Goal: Task Accomplishment & Management: Use online tool/utility

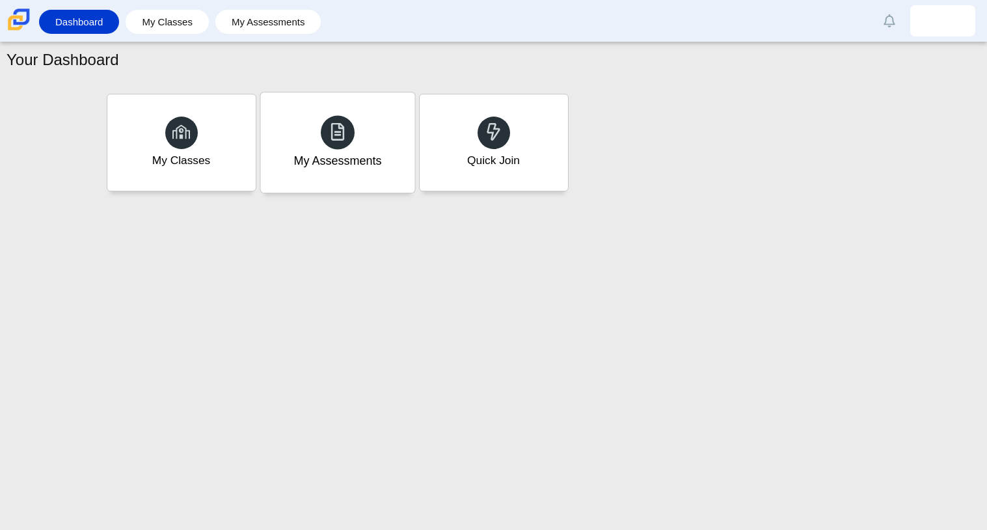
click at [310, 170] on div "My Assessments" at bounding box center [337, 142] width 154 height 100
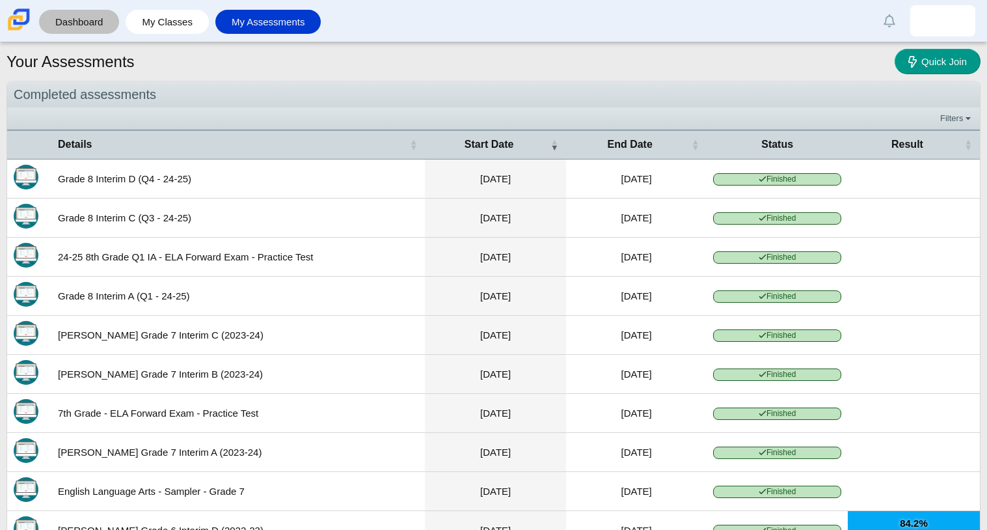
click at [96, 22] on link "Dashboard" at bounding box center [79, 22] width 67 height 24
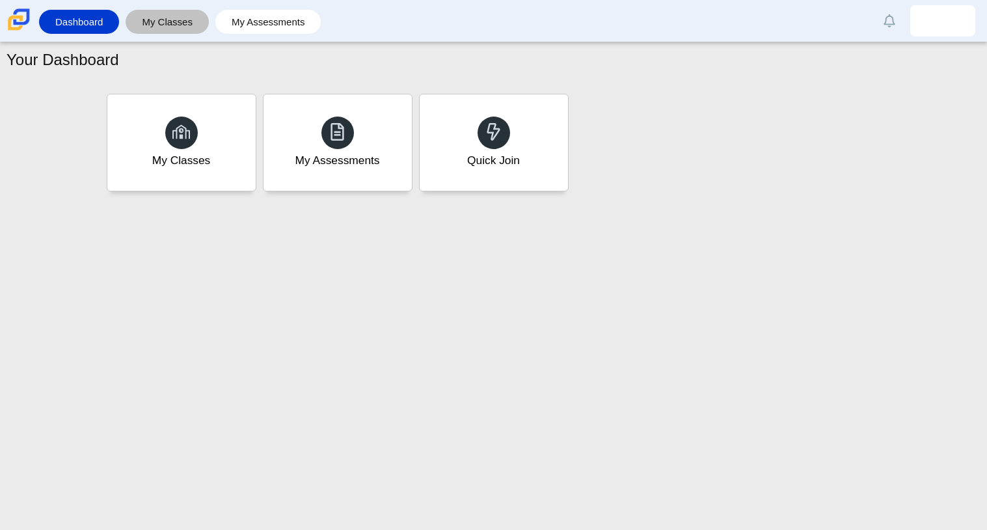
click at [165, 30] on link "My Classes" at bounding box center [167, 22] width 70 height 24
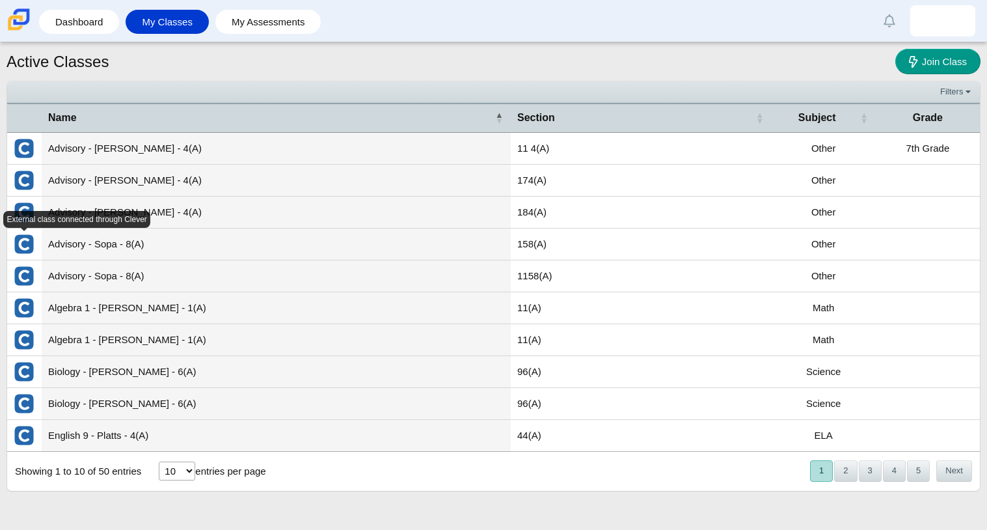
click at [20, 243] on img "External class connected through Clever" at bounding box center [24, 244] width 21 height 21
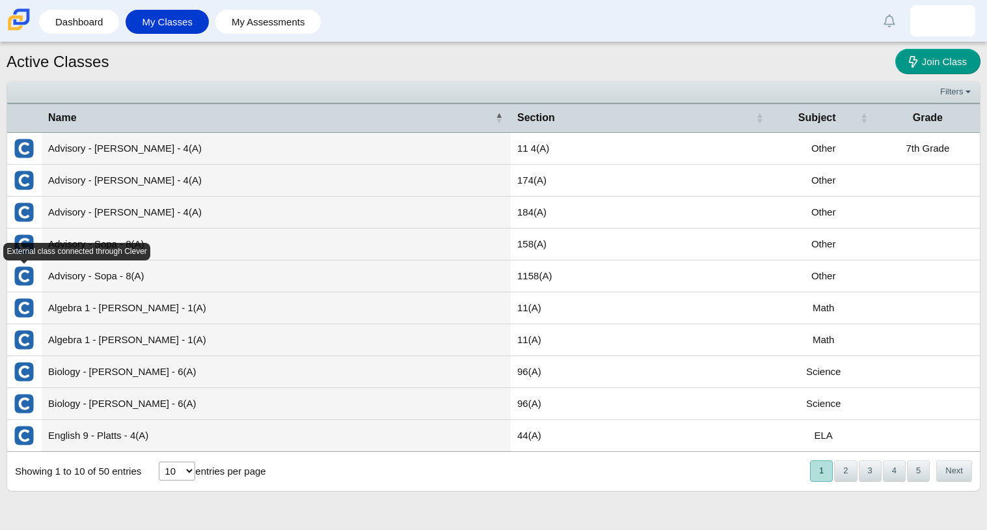
click at [24, 273] on img "External class connected through Clever" at bounding box center [24, 276] width 21 height 21
click at [73, 273] on td "Advisory - Sopa - 8(A)" at bounding box center [276, 276] width 469 height 32
click at [847, 461] on button "2" at bounding box center [845, 470] width 23 height 21
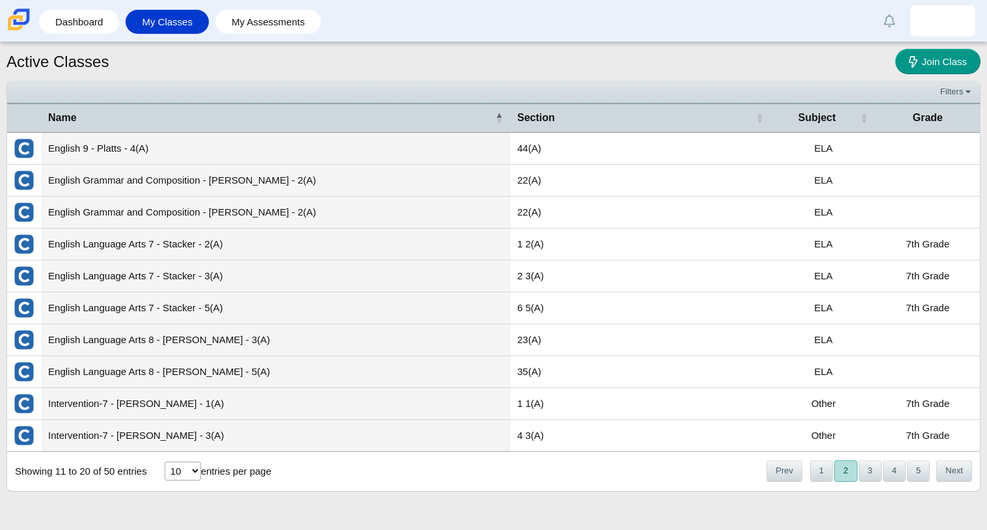
click at [930, 472] on nav "« Prev 1 2 3 4 5 Next »" at bounding box center [868, 470] width 207 height 21
click at [927, 472] on button "5" at bounding box center [918, 470] width 23 height 21
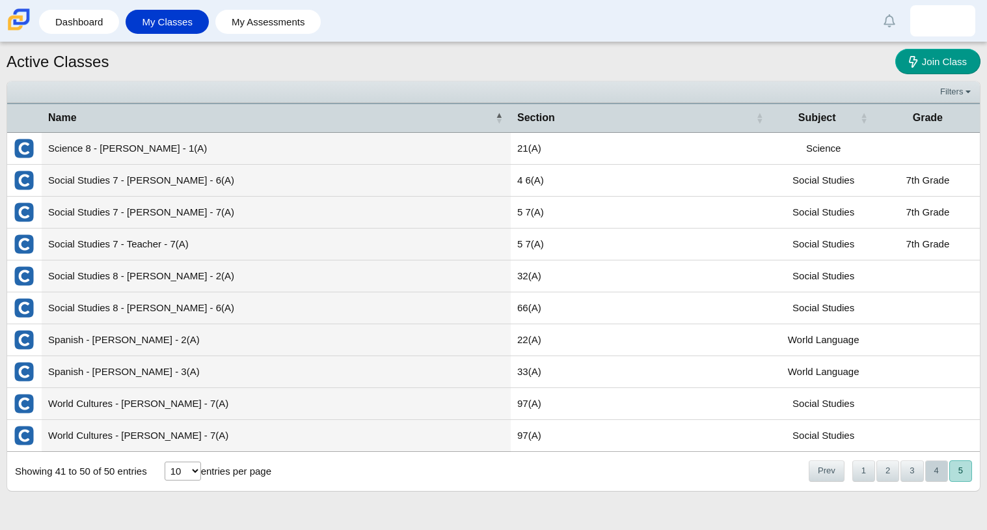
click at [928, 474] on button "4" at bounding box center [936, 470] width 23 height 21
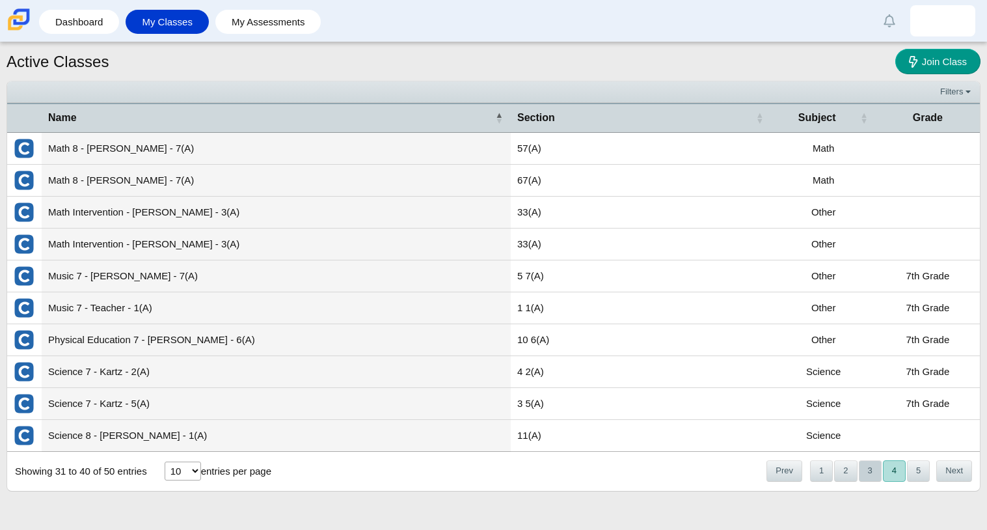
click at [873, 471] on button "3" at bounding box center [870, 470] width 23 height 21
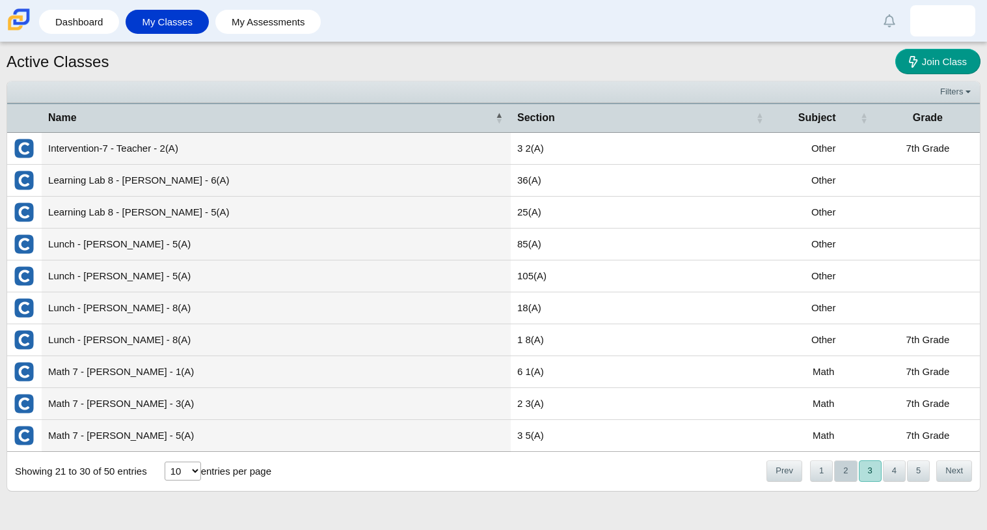
click at [837, 477] on button "2" at bounding box center [845, 470] width 23 height 21
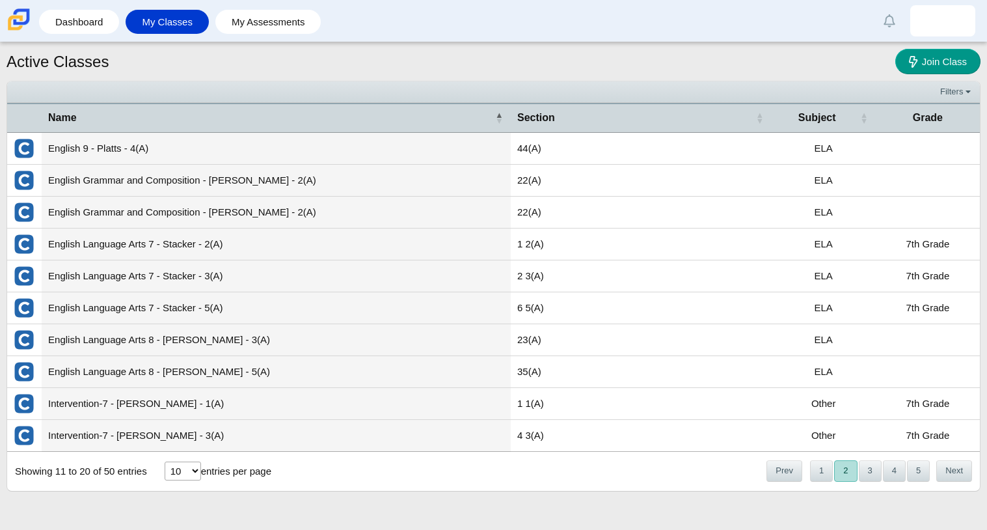
click at [186, 473] on select "10 25 50 100" at bounding box center [183, 470] width 36 height 19
select select "100"
click at [165, 462] on select "10 25 50 100" at bounding box center [183, 470] width 36 height 19
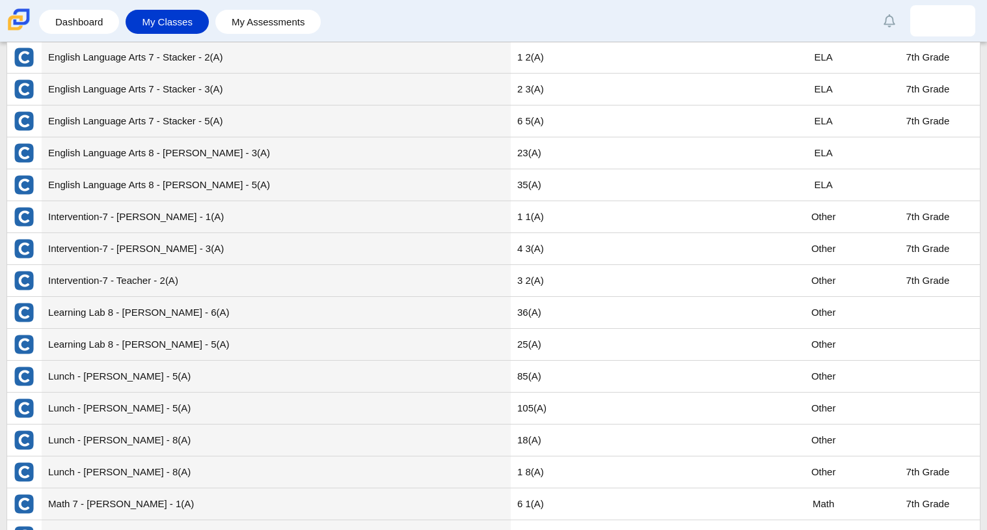
scroll to position [510, 0]
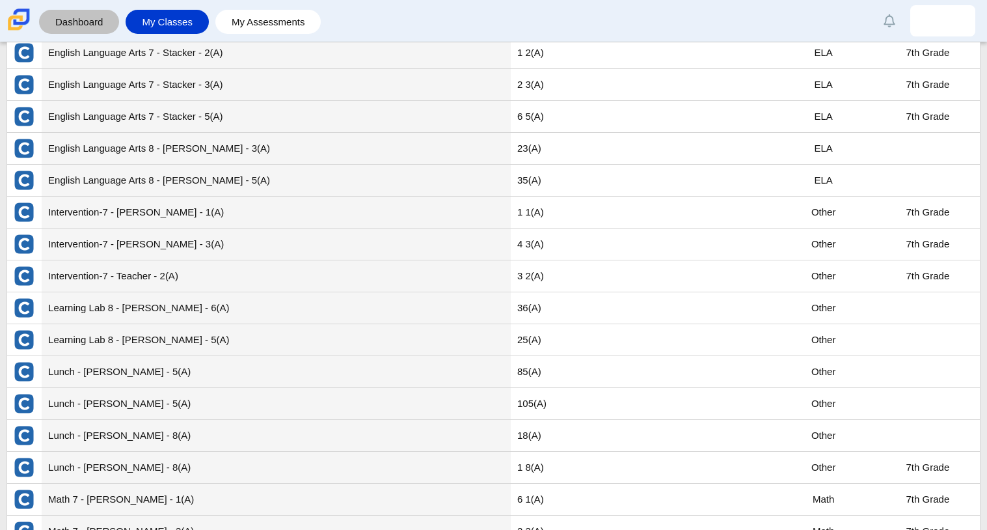
click at [74, 16] on link "Dashboard" at bounding box center [79, 22] width 67 height 24
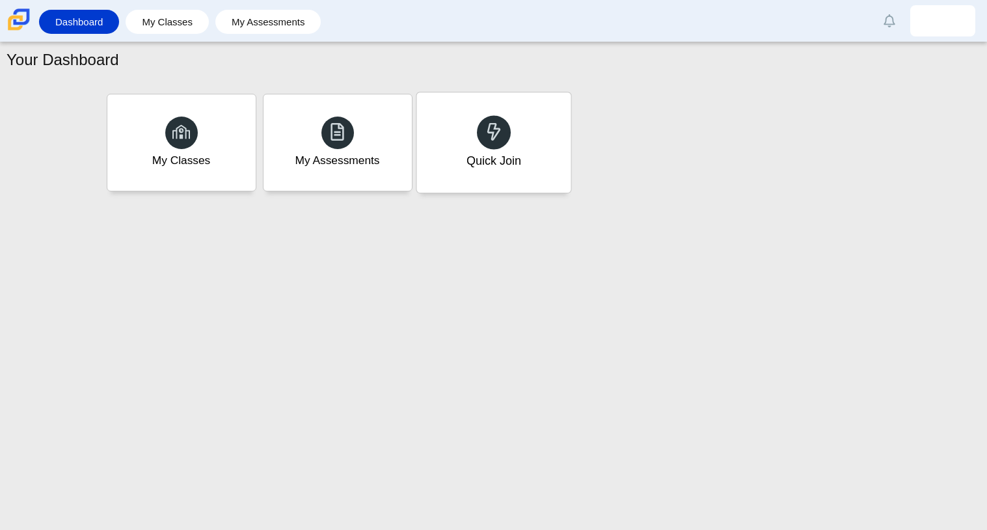
click at [484, 166] on div "Quick Join" at bounding box center [493, 160] width 55 height 17
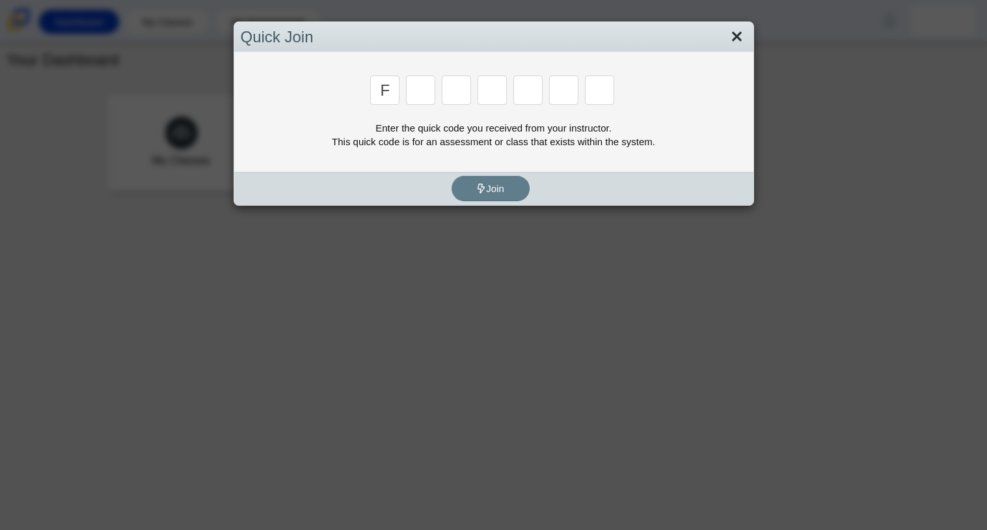
type input "f"
type input "7"
type input "m"
type input "c"
type input "h"
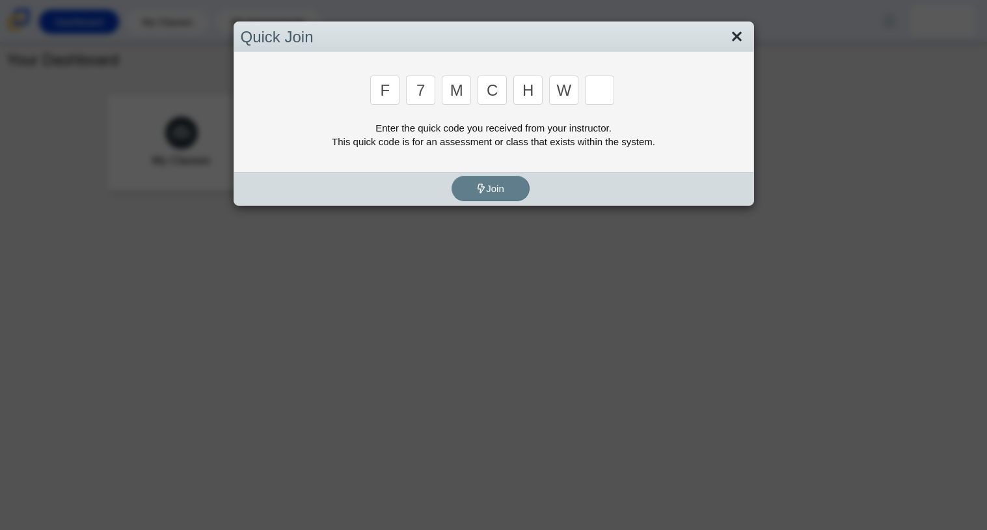
type input "w"
type input "k"
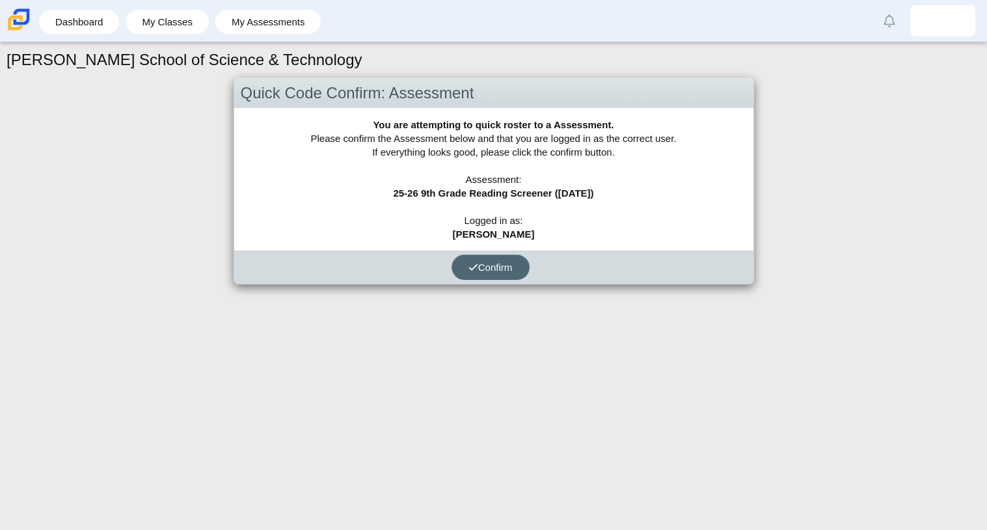
click at [521, 272] on button "Confirm" at bounding box center [491, 266] width 78 height 25
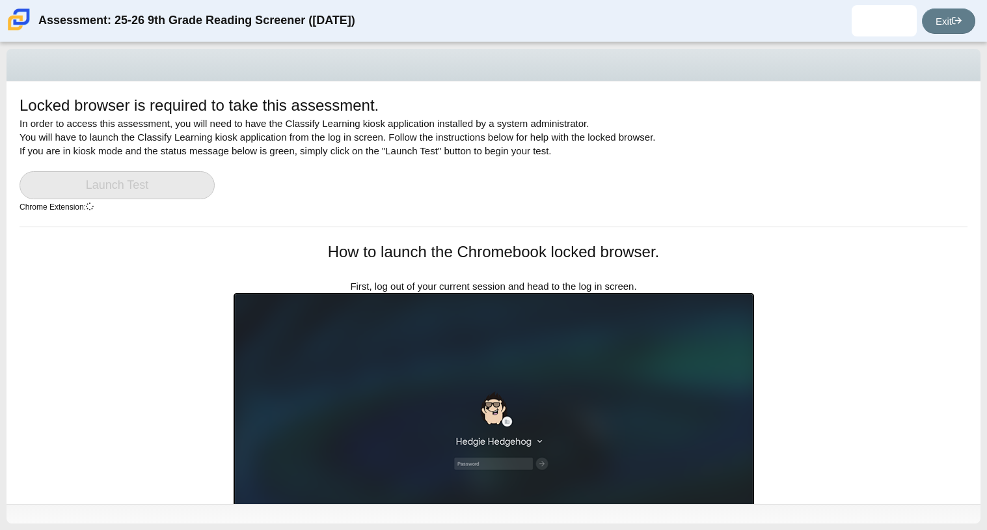
click at [128, 189] on link "Launch Test" at bounding box center [117, 185] width 195 height 28
click at [128, 190] on link "Launch Test" at bounding box center [117, 185] width 195 height 28
click at [179, 181] on link "Launch Test" at bounding box center [117, 185] width 195 height 28
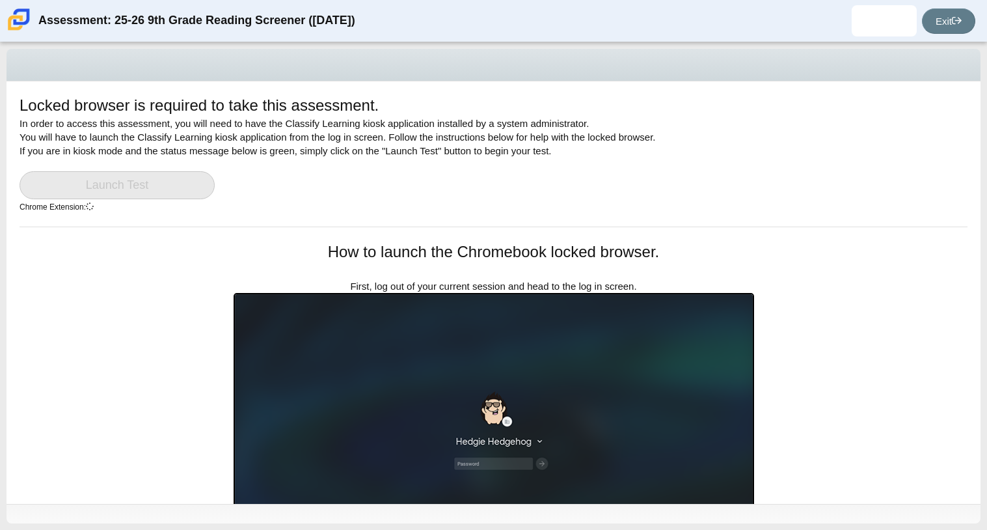
click at [178, 178] on link "Launch Test" at bounding box center [117, 185] width 195 height 28
click at [178, 177] on link "Launch Test" at bounding box center [117, 185] width 195 height 28
click at [176, 176] on link "Launch Test" at bounding box center [117, 185] width 195 height 28
click at [172, 171] on link "Launch Test" at bounding box center [117, 185] width 195 height 28
click at [169, 167] on div "Locked browser is required to take this assessment. In order to access this ass…" at bounding box center [494, 160] width 948 height 132
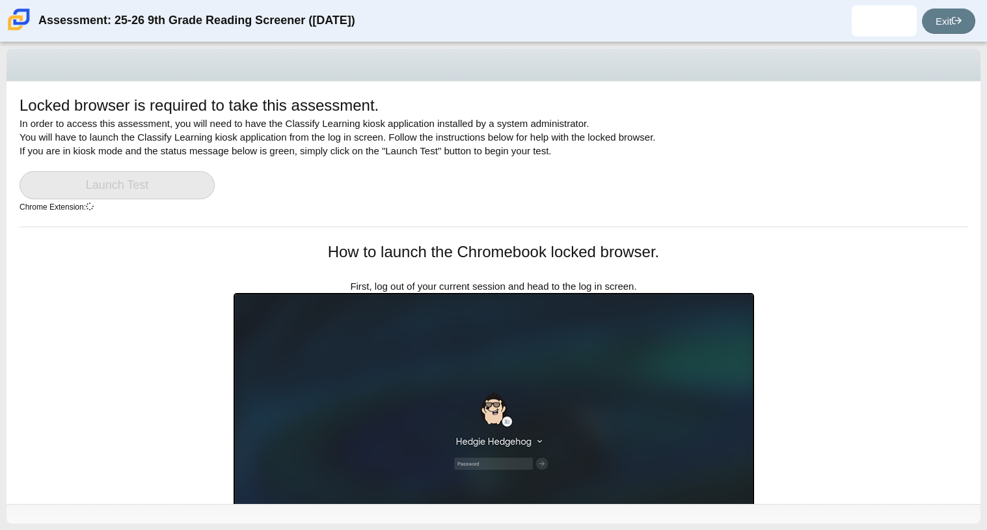
click at [167, 164] on div "Locked browser is required to take this assessment. In order to access this ass…" at bounding box center [494, 160] width 948 height 132
click at [166, 163] on div "Locked browser is required to take this assessment. In order to access this ass…" at bounding box center [494, 160] width 948 height 132
click at [165, 162] on div "Locked browser is required to take this assessment. In order to access this ass…" at bounding box center [494, 160] width 948 height 132
